Goal: Use online tool/utility: Utilize a website feature to perform a specific function

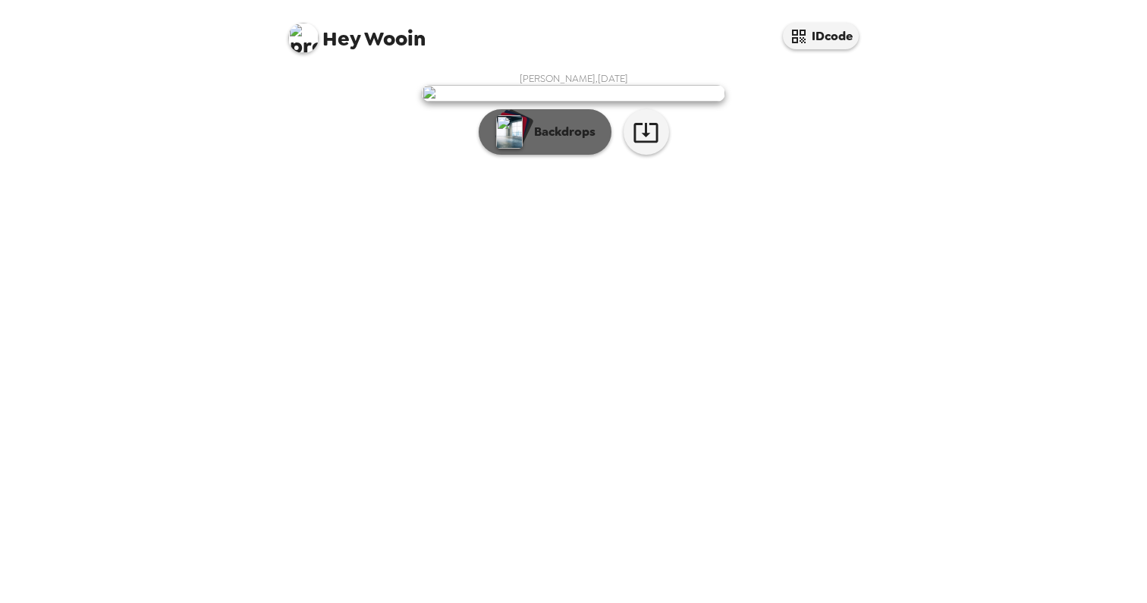
click at [545, 141] on p "Backdrops" at bounding box center [561, 132] width 69 height 18
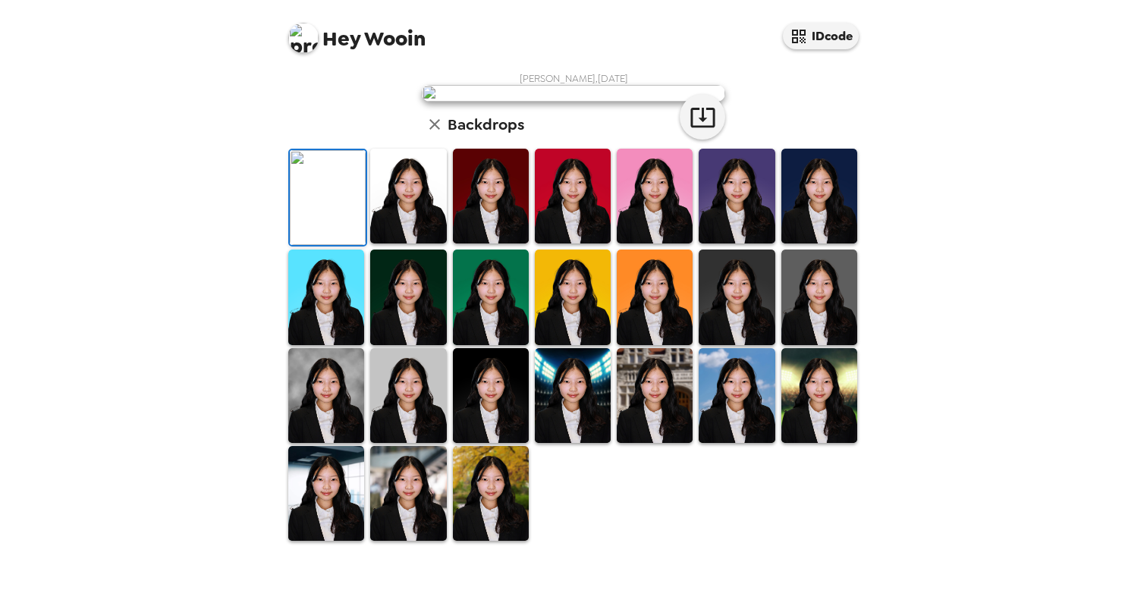
scroll to position [32, 0]
click at [408, 244] on img at bounding box center [408, 196] width 76 height 95
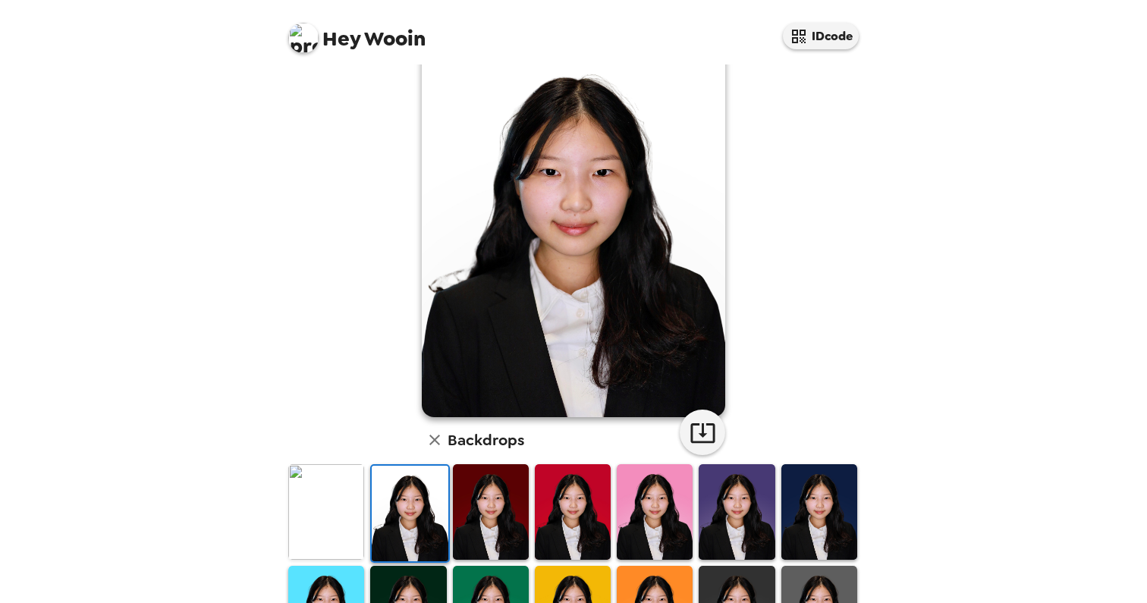
scroll to position [55, 0]
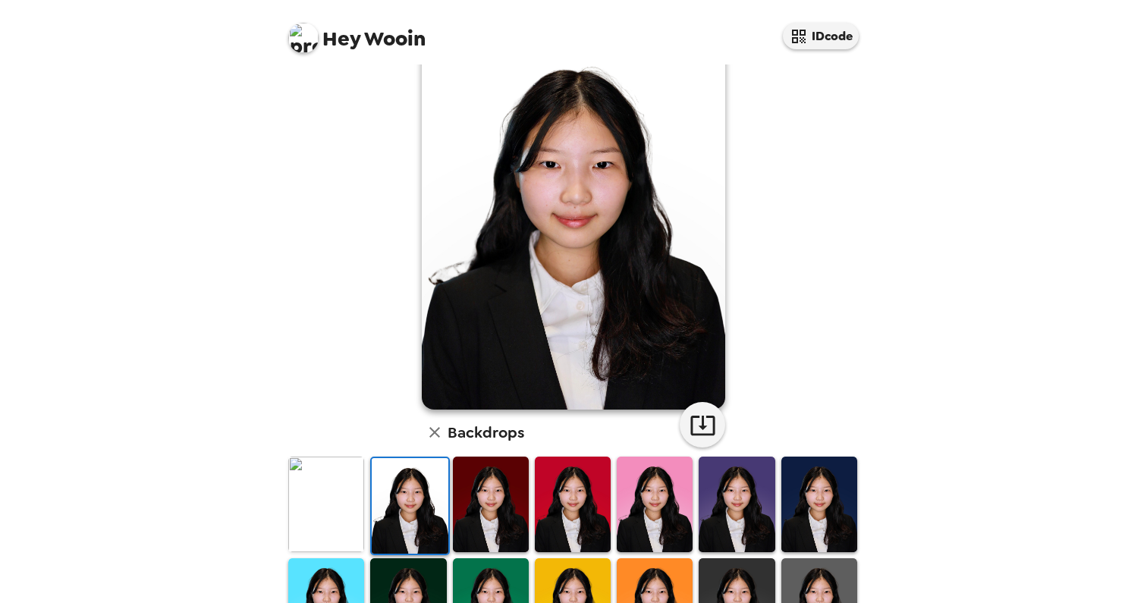
click at [810, 515] on img at bounding box center [820, 504] width 76 height 95
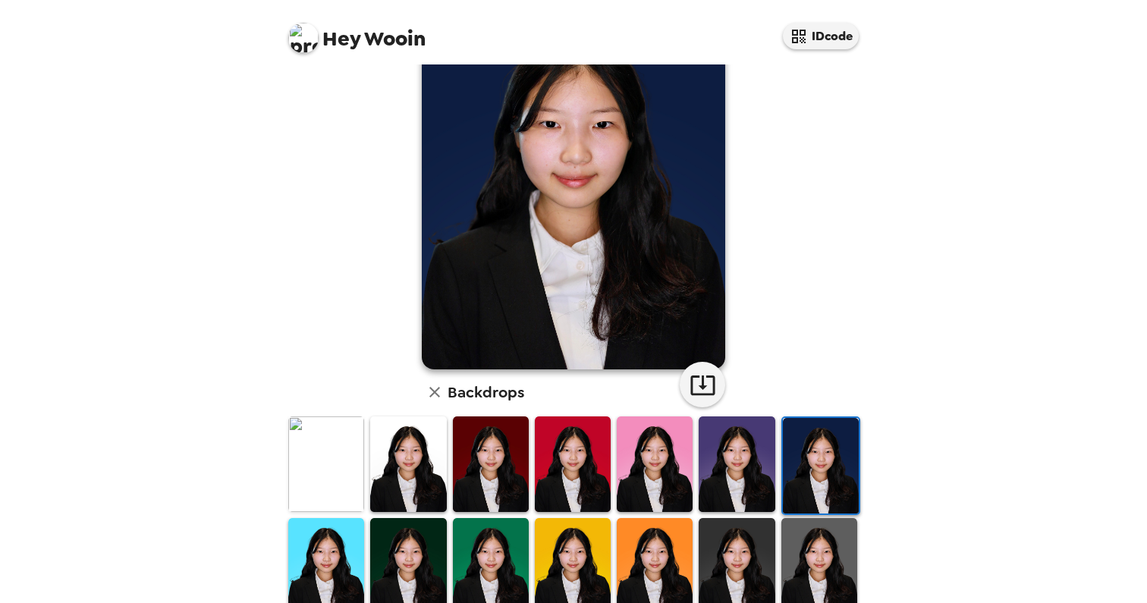
scroll to position [104, 0]
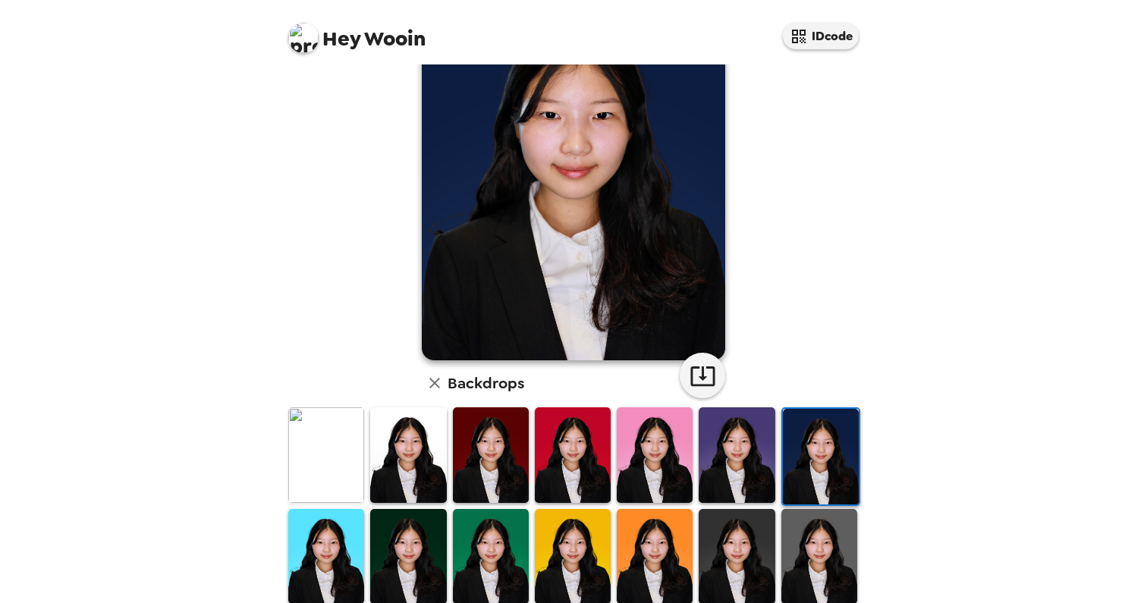
click at [807, 542] on img at bounding box center [820, 556] width 76 height 95
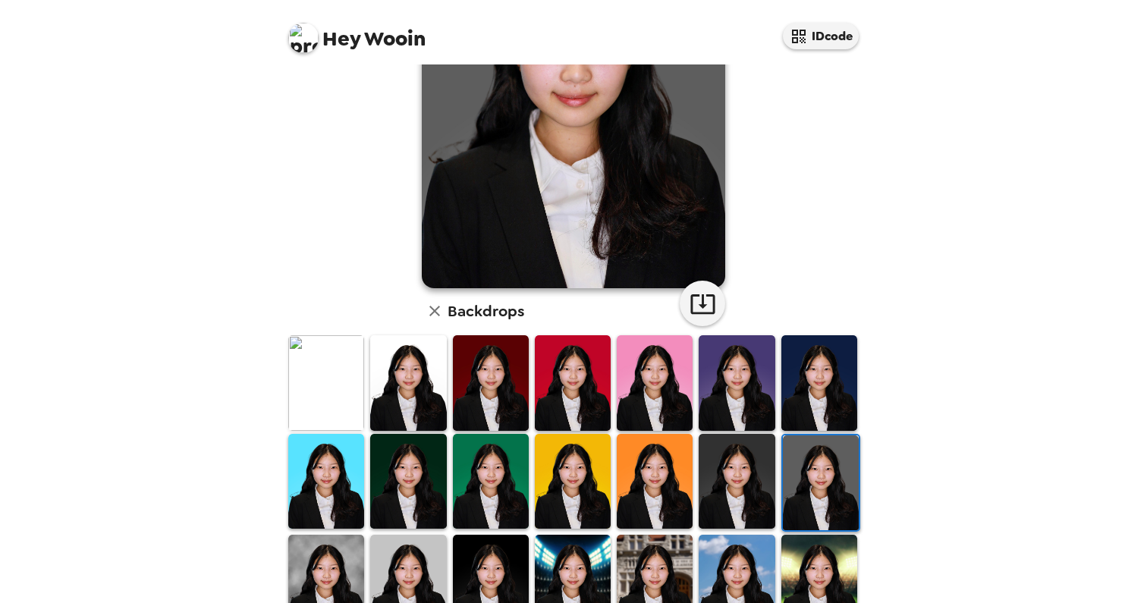
scroll to position [182, 0]
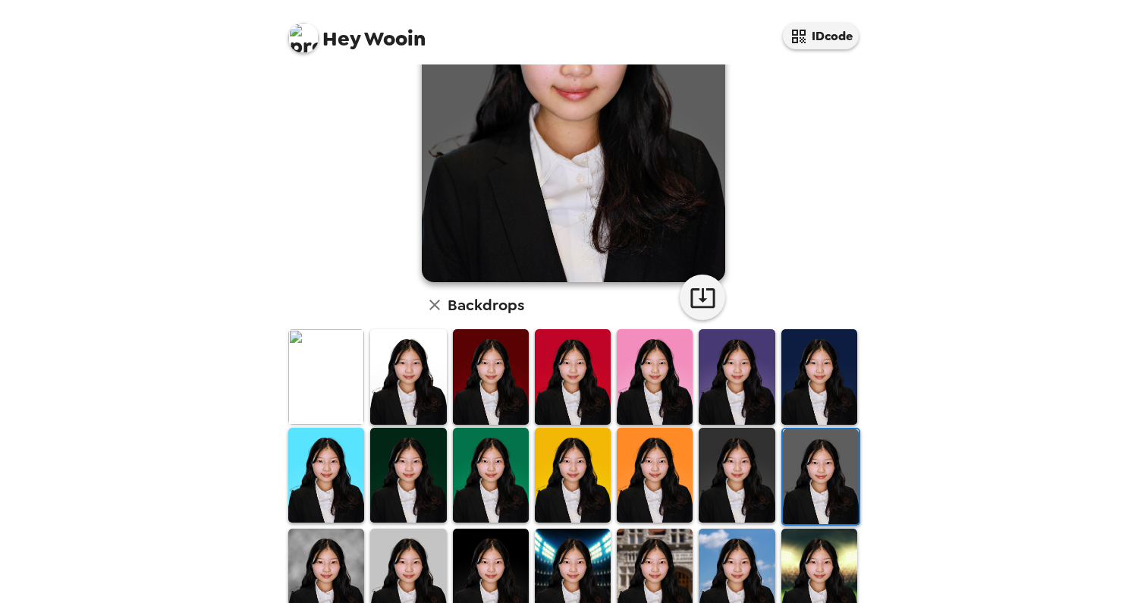
click at [408, 464] on img at bounding box center [408, 475] width 76 height 95
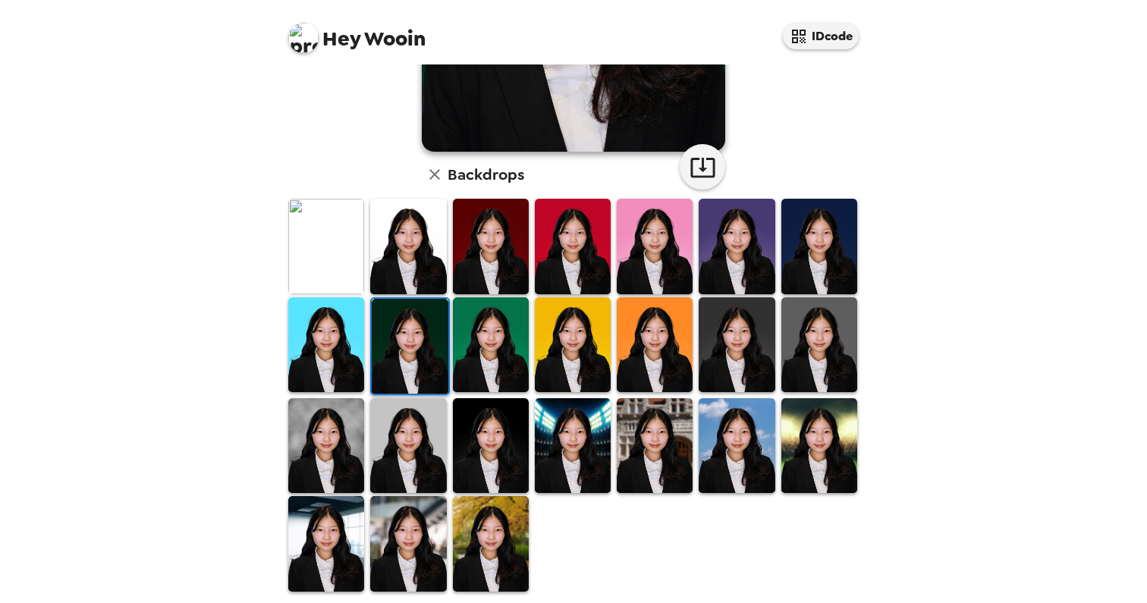
scroll to position [316, 0]
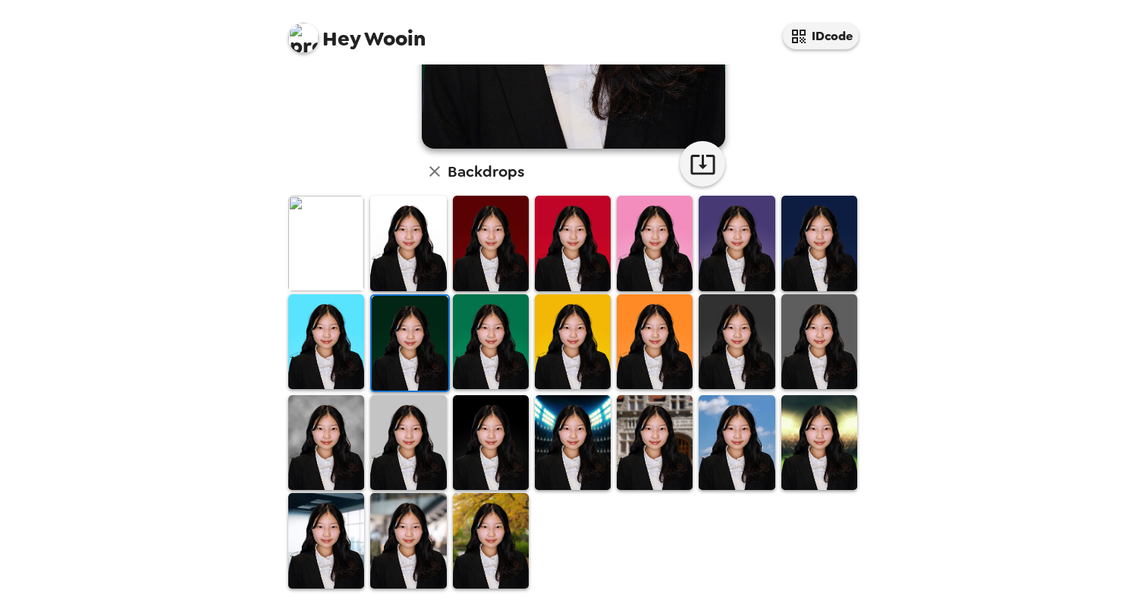
click at [699, 449] on img at bounding box center [737, 442] width 76 height 95
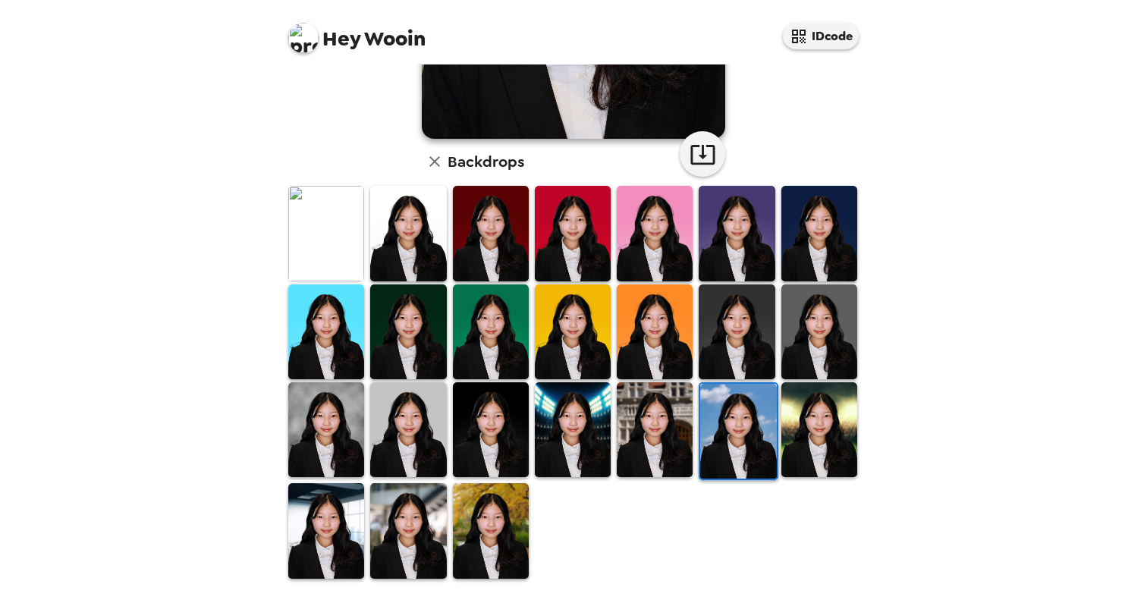
click at [793, 447] on img at bounding box center [820, 429] width 76 height 95
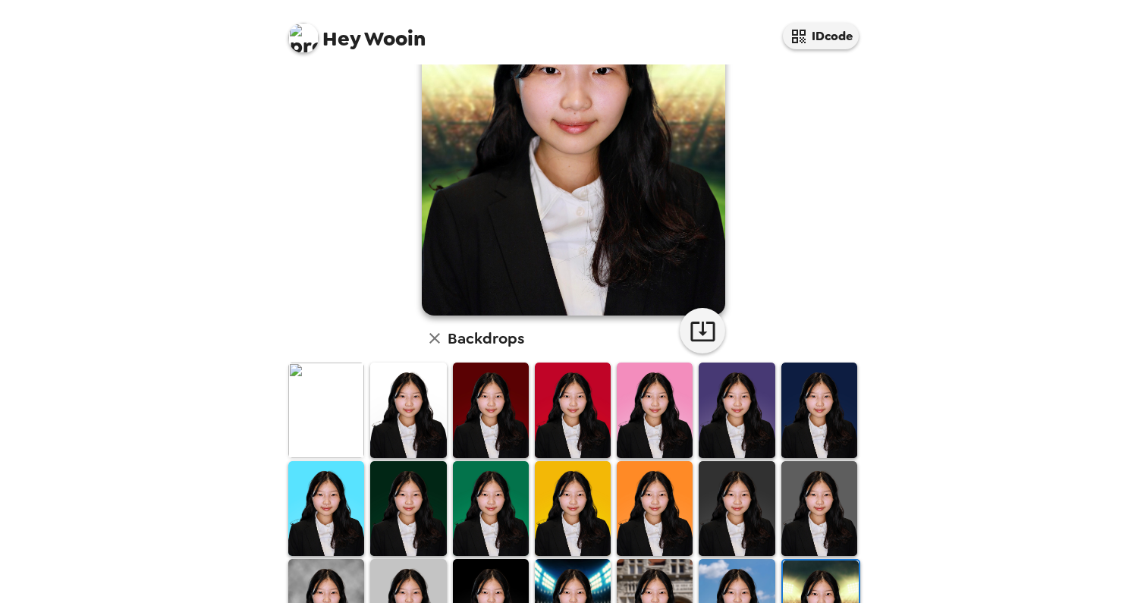
scroll to position [0, 0]
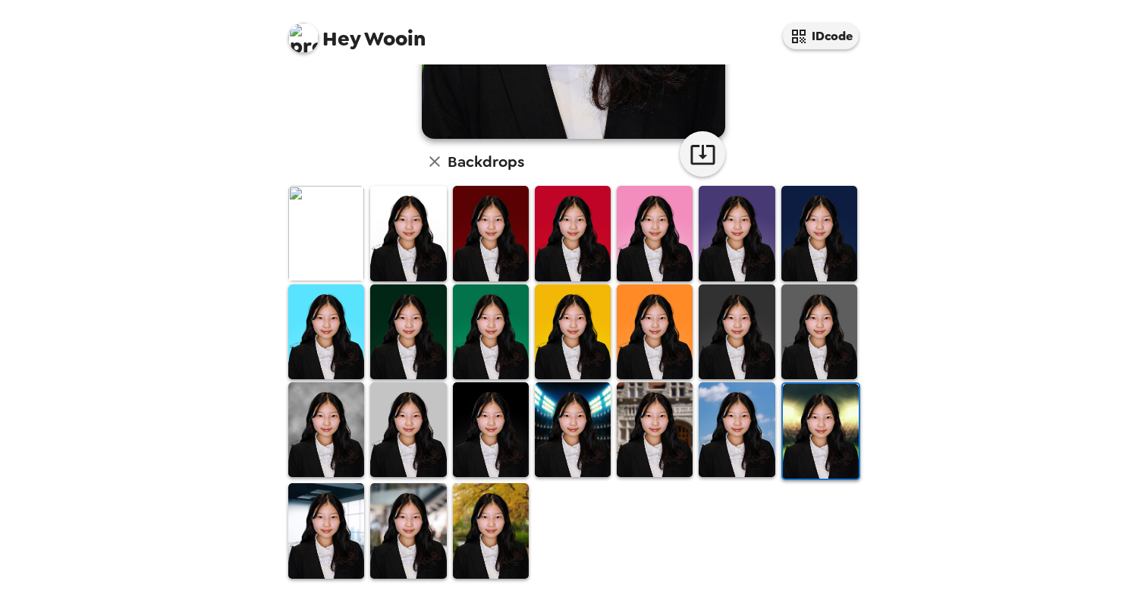
click at [411, 437] on img at bounding box center [408, 429] width 76 height 95
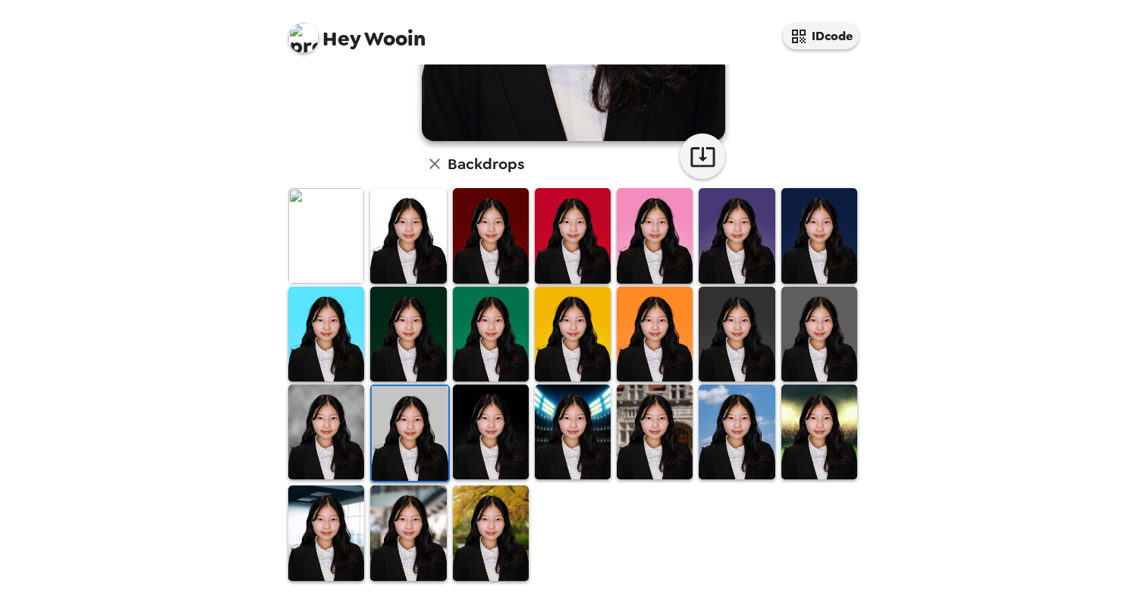
scroll to position [326, 0]
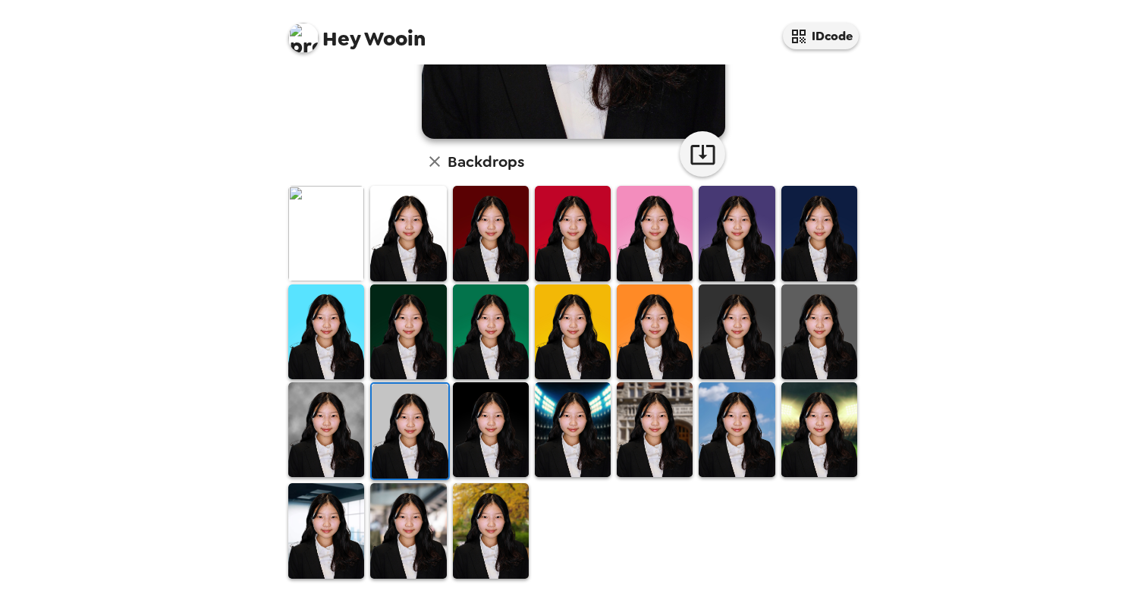
drag, startPoint x: 452, startPoint y: 538, endPoint x: 423, endPoint y: 455, distance: 87.8
click at [453, 539] on img at bounding box center [491, 530] width 76 height 95
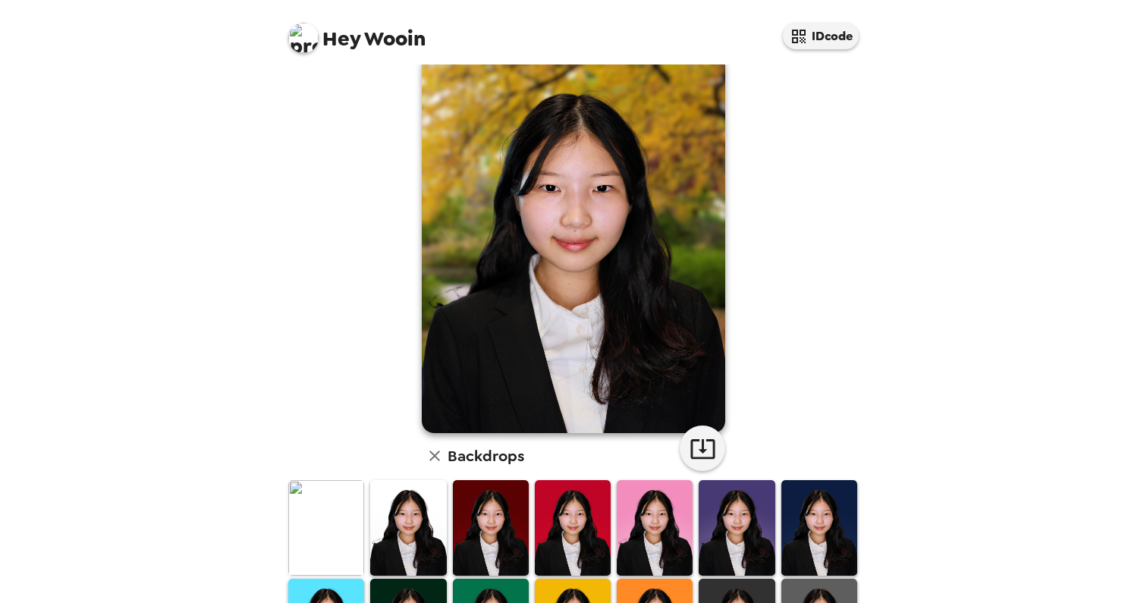
scroll to position [301, 0]
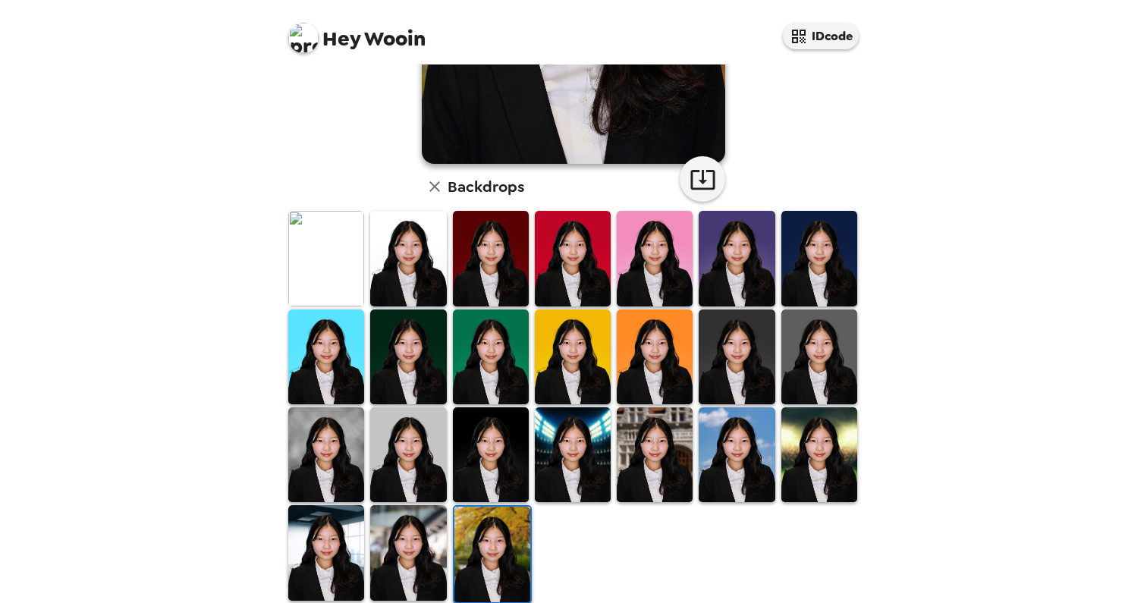
click at [417, 477] on img at bounding box center [408, 455] width 76 height 95
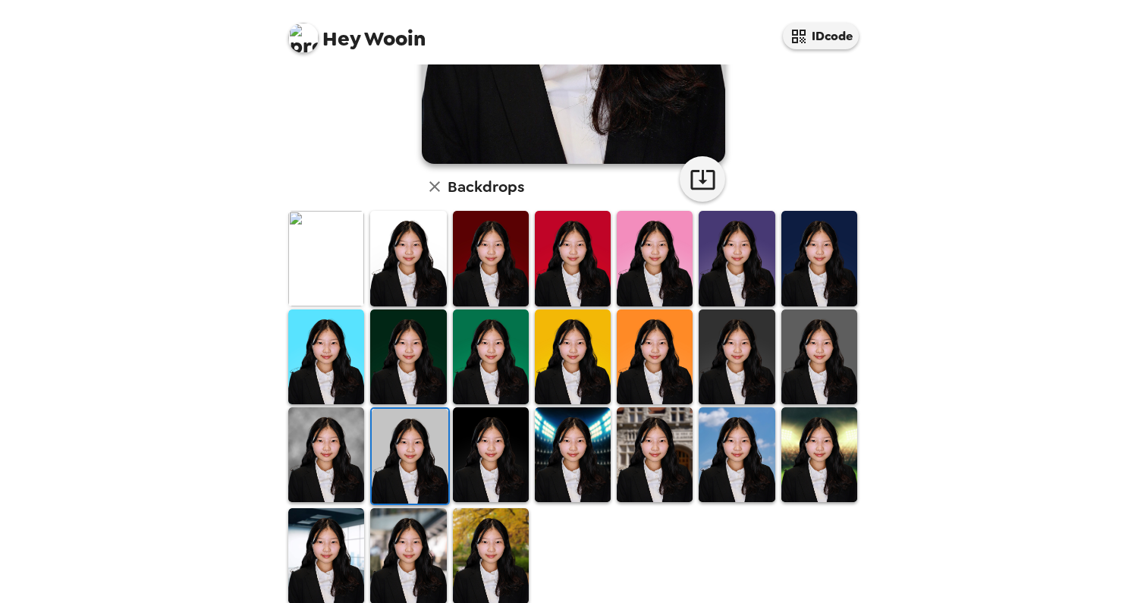
click at [505, 448] on img at bounding box center [491, 455] width 76 height 95
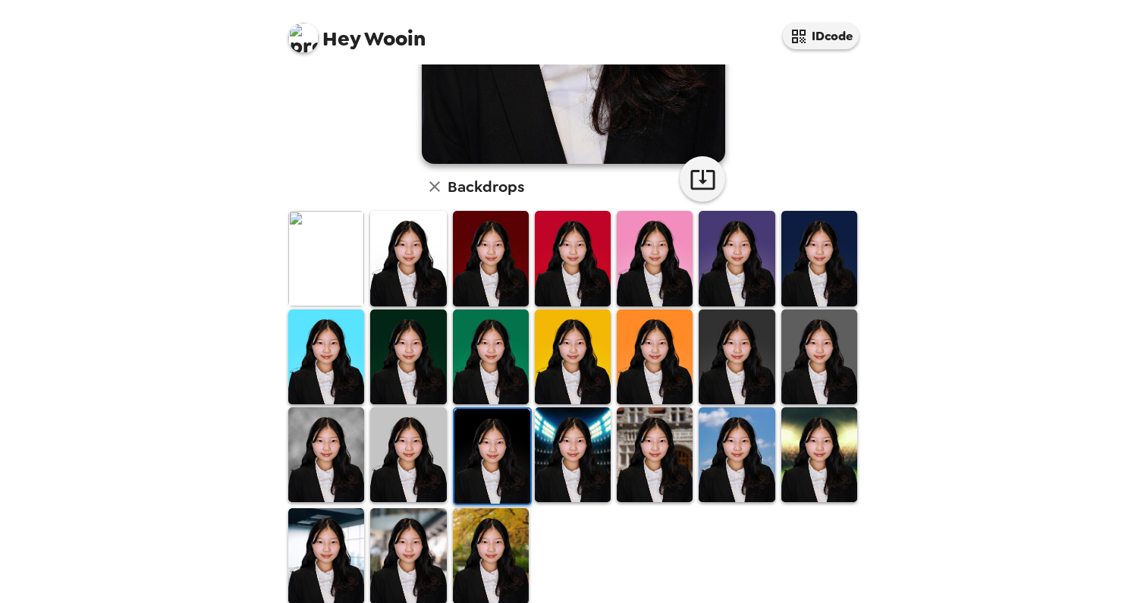
click at [713, 357] on img at bounding box center [737, 357] width 76 height 95
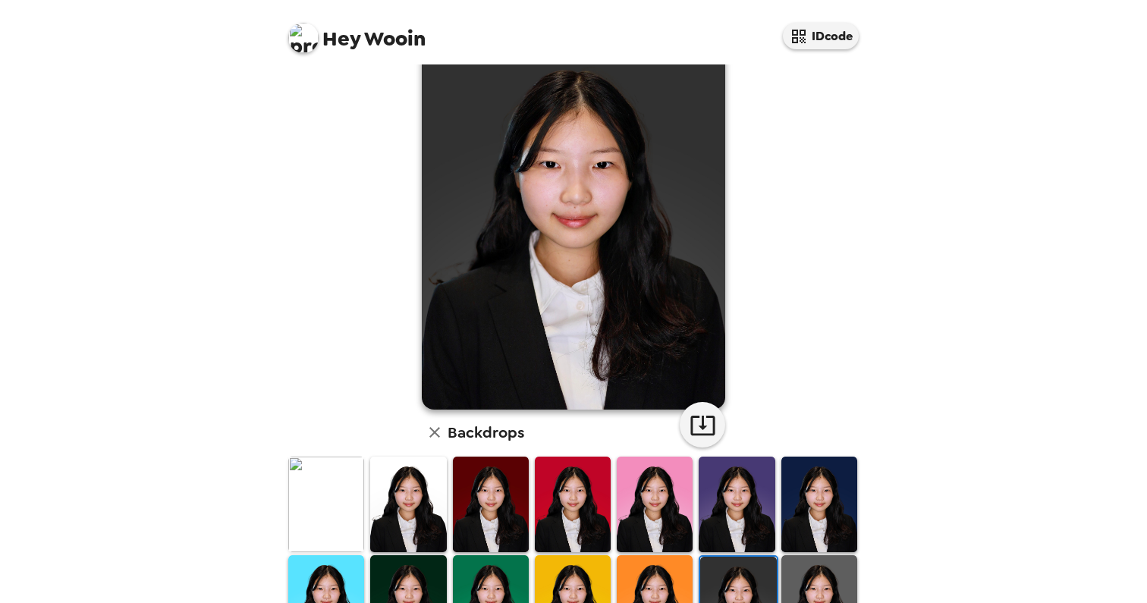
scroll to position [0, 0]
